Goal: Check status: Check status

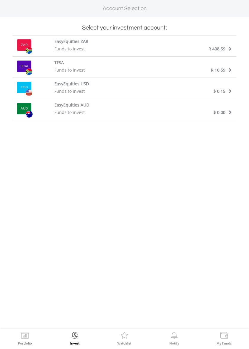
click at [224, 47] on span "R 408.59" at bounding box center [216, 49] width 17 height 6
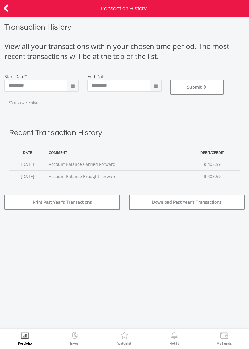
click at [73, 87] on span at bounding box center [72, 86] width 5 height 5
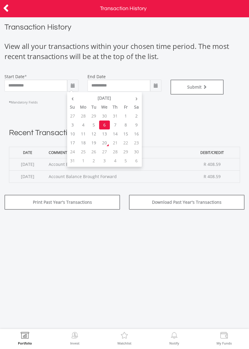
click at [73, 99] on th "‹" at bounding box center [72, 98] width 11 height 9
click at [74, 99] on th "‹" at bounding box center [72, 98] width 11 height 9
click at [70, 102] on th "‹" at bounding box center [72, 98] width 11 height 9
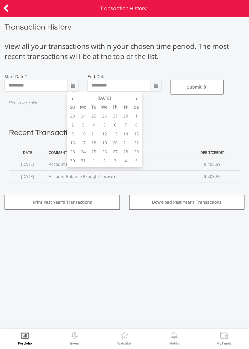
click at [135, 117] on td "1" at bounding box center [136, 116] width 11 height 9
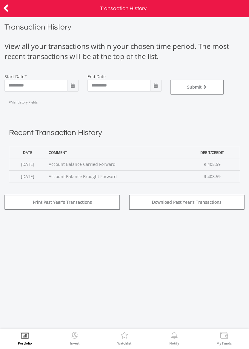
type input "**********"
click at [206, 85] on span "submit" at bounding box center [204, 87] width 5 height 4
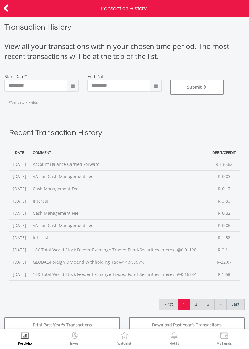
click at [217, 309] on link "»" at bounding box center [220, 304] width 12 height 11
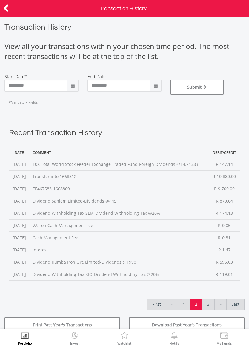
click at [211, 304] on link "3" at bounding box center [208, 304] width 13 height 11
click at [75, 85] on span at bounding box center [72, 86] width 11 height 12
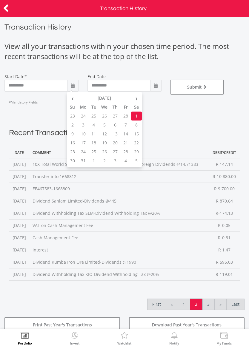
click at [136, 98] on th "›" at bounding box center [136, 98] width 11 height 9
click at [134, 98] on th "›" at bounding box center [136, 98] width 11 height 9
click at [71, 125] on td "1" at bounding box center [72, 125] width 11 height 9
type input "**********"
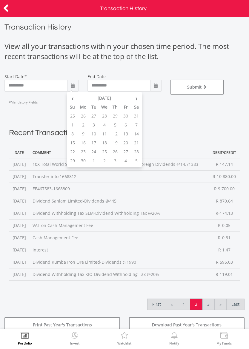
type input "**********"
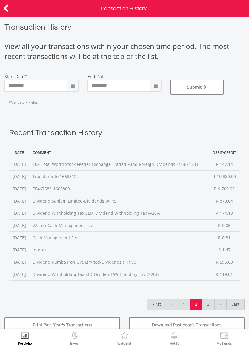
click at [206, 86] on span "submit" at bounding box center [204, 87] width 5 height 4
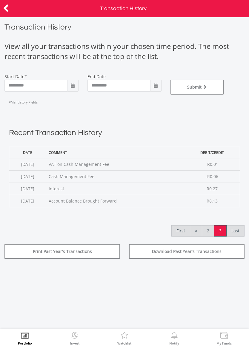
click at [236, 227] on link "Last" at bounding box center [235, 231] width 18 height 11
click at [7, 7] on icon at bounding box center [6, 8] width 6 height 12
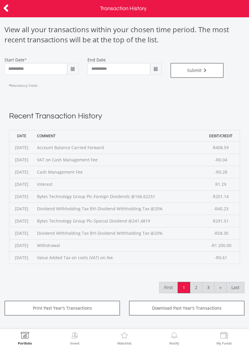
scroll to position [16, 0]
click at [198, 288] on link "2" at bounding box center [196, 288] width 13 height 11
click at [8, 11] on icon at bounding box center [6, 8] width 6 height 12
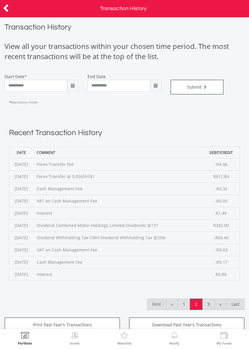
click at [208, 305] on link "3" at bounding box center [208, 304] width 13 height 11
click at [8, 11] on icon at bounding box center [6, 8] width 6 height 12
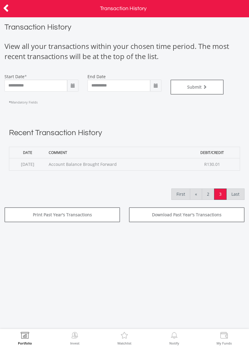
click at [72, 84] on span at bounding box center [72, 86] width 5 height 5
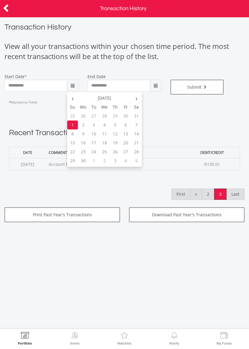
click at [7, 10] on icon at bounding box center [6, 8] width 6 height 12
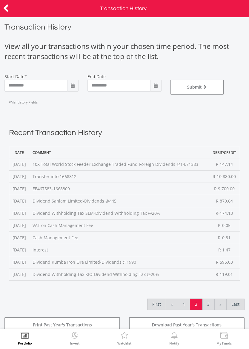
click at [4, 11] on icon at bounding box center [6, 8] width 6 height 12
